Goal: Communication & Community: Answer question/provide support

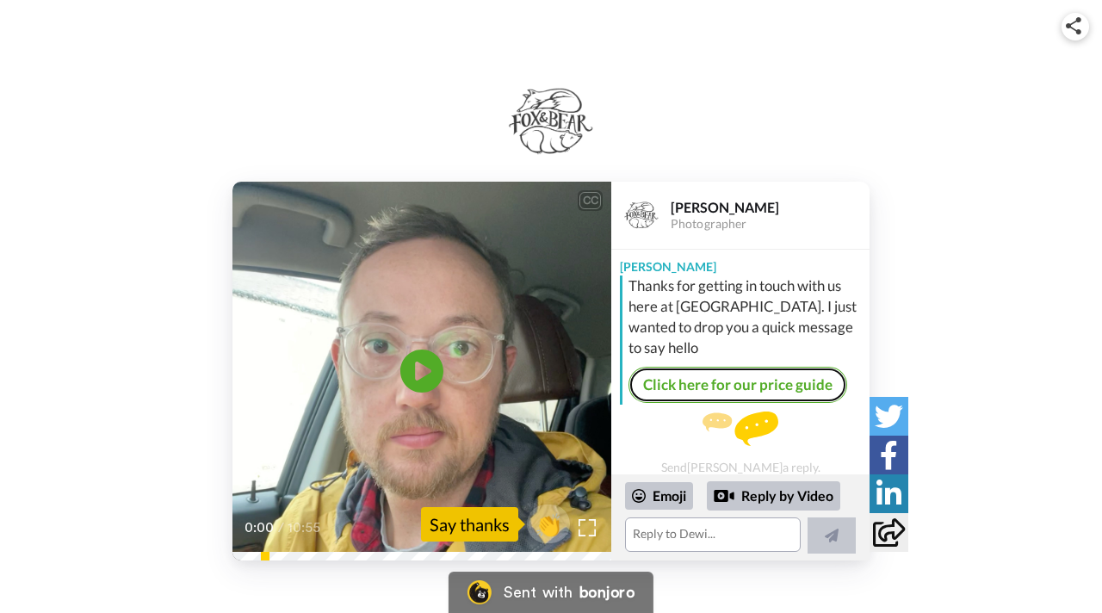
click at [728, 381] on link "Click here for our price guide" at bounding box center [738, 385] width 219 height 36
click at [420, 370] on icon "Play/Pause" at bounding box center [423, 372] width 46 height 82
click at [327, 501] on div "way which like that we work anyway is, is that like it's a really personal" at bounding box center [421, 494] width 379 height 41
click at [418, 369] on icon "Play/Pause" at bounding box center [423, 372] width 46 height 82
click at [601, 499] on div "CC Play/Pause 0:40 / 10:55" at bounding box center [421, 371] width 379 height 379
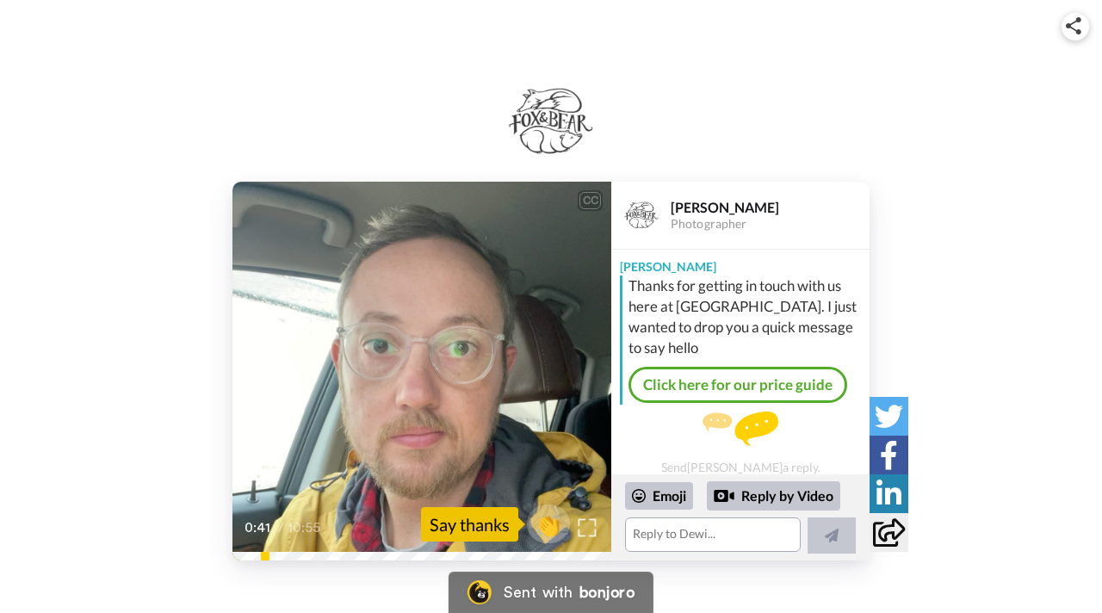
click at [589, 528] on img at bounding box center [588, 528] width 18 height 18
click at [586, 531] on img at bounding box center [588, 528] width 18 height 18
click at [596, 204] on div "CC" at bounding box center [590, 200] width 22 height 17
click at [590, 539] on div at bounding box center [586, 527] width 25 height 25
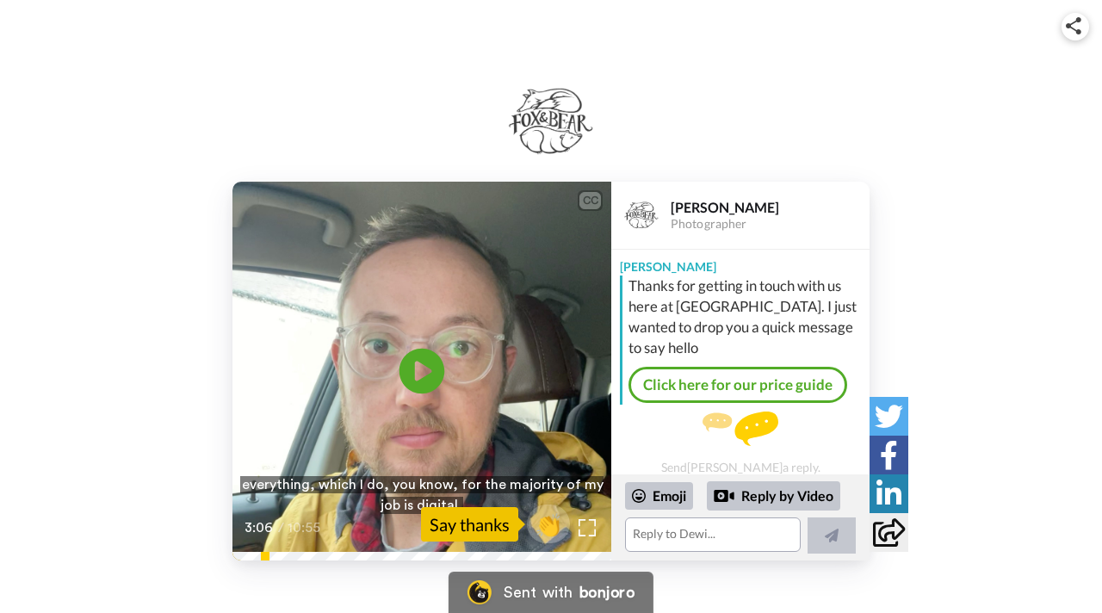
click at [413, 372] on icon at bounding box center [423, 372] width 46 height 46
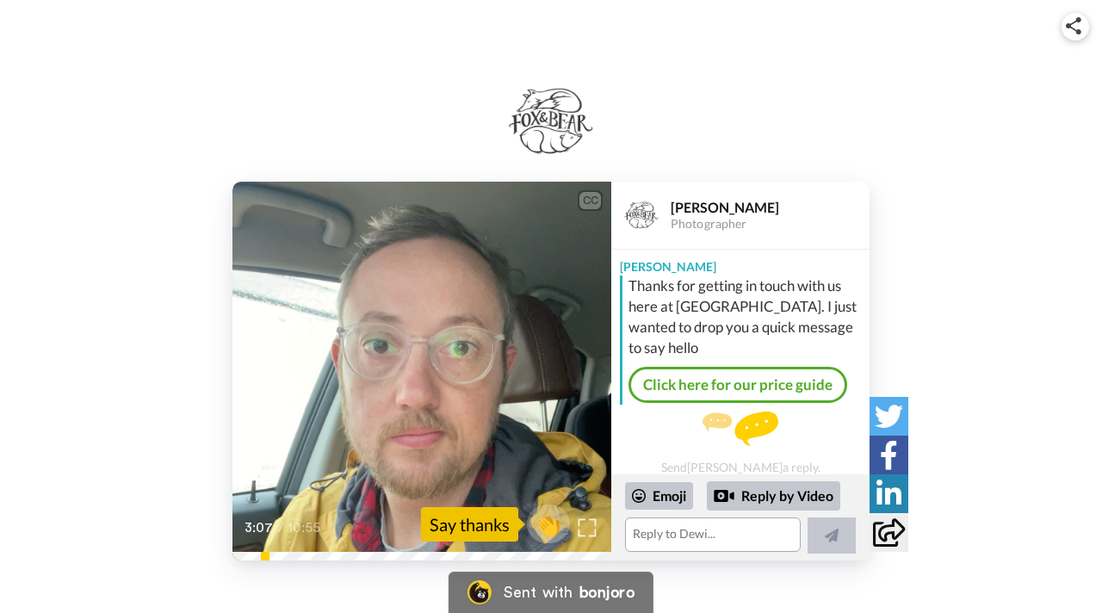
click at [587, 529] on img at bounding box center [588, 528] width 18 height 18
click at [183, 384] on div "CC Play/Pause I genuinely find so exciting, it's a bit different to what you're…" at bounding box center [551, 371] width 1102 height 379
click at [548, 520] on span "👏" at bounding box center [549, 524] width 54 height 34
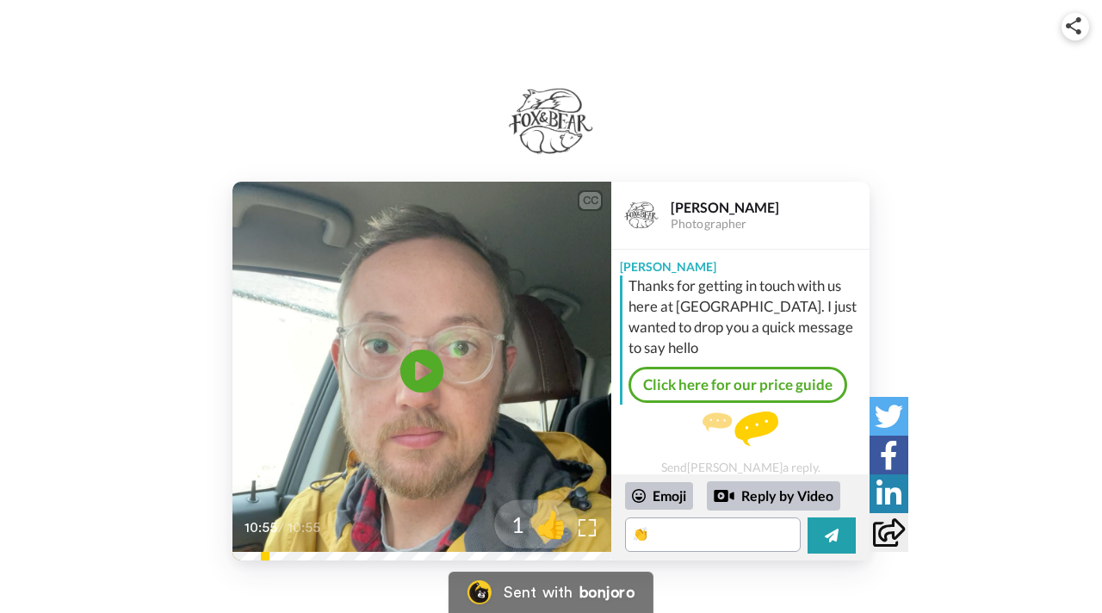
click at [548, 520] on span "👍" at bounding box center [551, 524] width 54 height 34
click at [686, 540] on textarea "👏👍" at bounding box center [713, 534] width 176 height 34
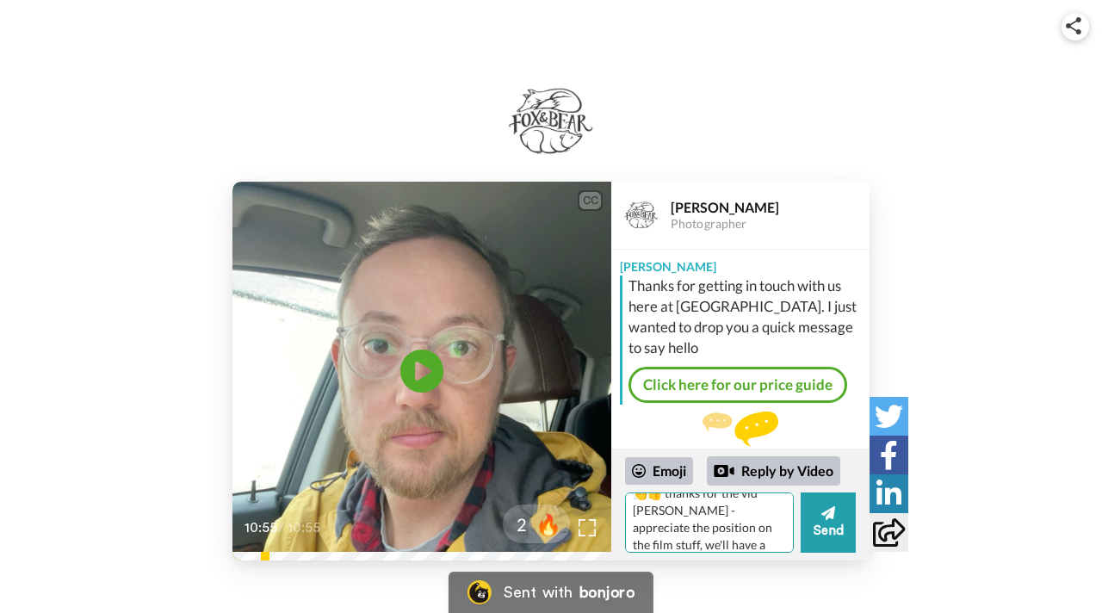
scroll to position [33, 0]
type textarea "👏👍 thanks for the vid [PERSON_NAME] - appreciate the position on the film stuff…"
click at [837, 530] on button "Send" at bounding box center [828, 523] width 55 height 60
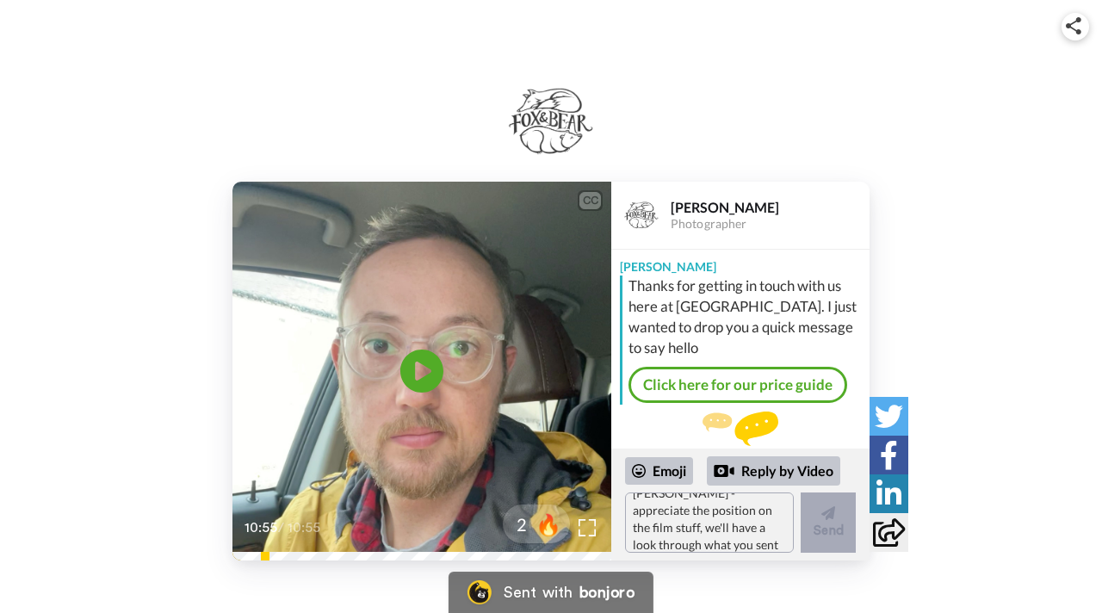
scroll to position [0, 0]
